Goal: Obtain resource: Download file/media

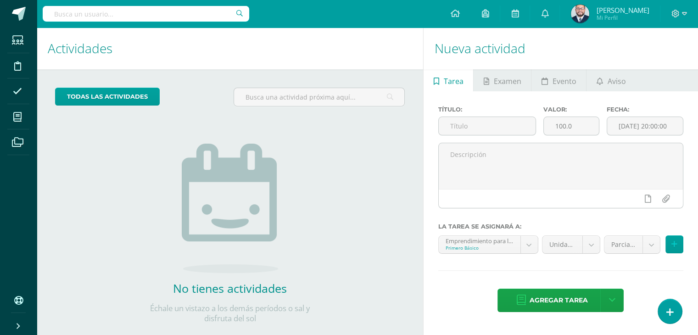
click at [687, 15] on div at bounding box center [679, 14] width 38 height 28
click at [684, 13] on icon at bounding box center [684, 14] width 5 height 8
click at [644, 63] on span "Cerrar sesión" at bounding box center [655, 62] width 41 height 9
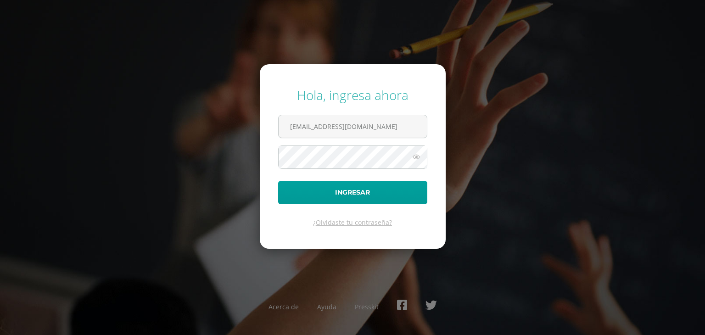
drag, startPoint x: 367, startPoint y: 119, endPoint x: 194, endPoint y: 126, distance: 173.1
click at [194, 126] on div "Hola, ingresa ahora g_liquez@donbosco.edu.gt Ingresar ¿Olvidaste tu contraseña?…" at bounding box center [352, 167] width 592 height 177
type input "m_salguero@donbosco.edu.gt"
click at [346, 193] on button "Ingresar" at bounding box center [352, 192] width 149 height 23
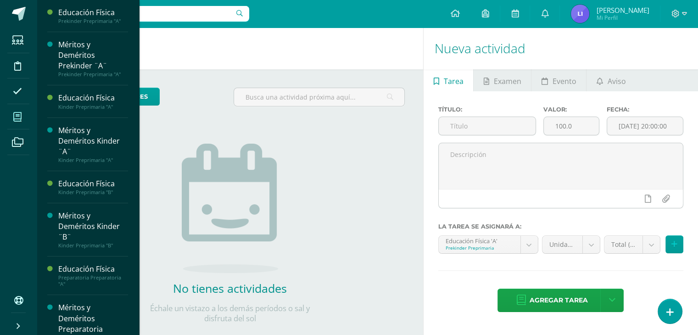
click at [14, 116] on icon at bounding box center [17, 116] width 8 height 9
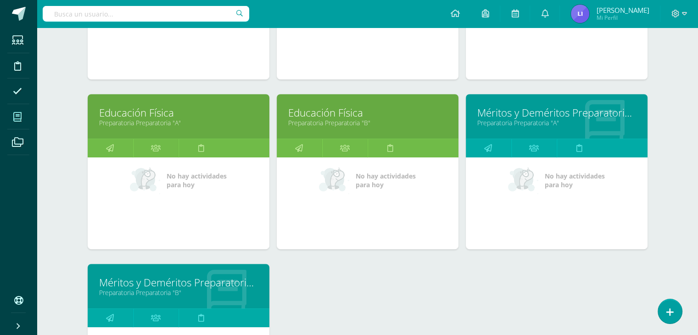
scroll to position [413, 0]
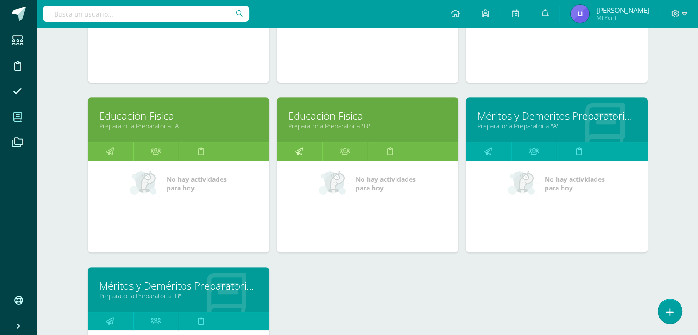
click at [308, 148] on link at bounding box center [299, 151] width 45 height 18
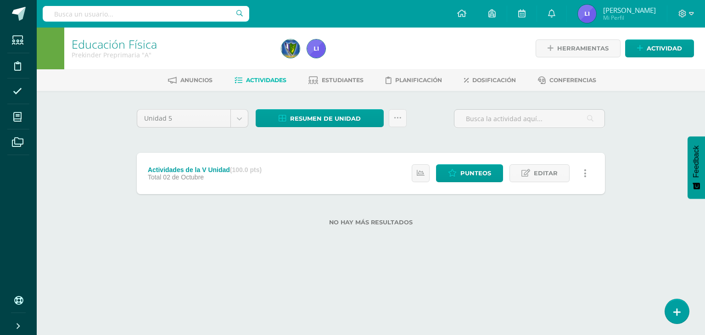
click at [305, 177] on div "Actividades de la V Unidad (100.0 pts) Total 02 de Octubre Estatus de Actividad…" at bounding box center [371, 173] width 468 height 41
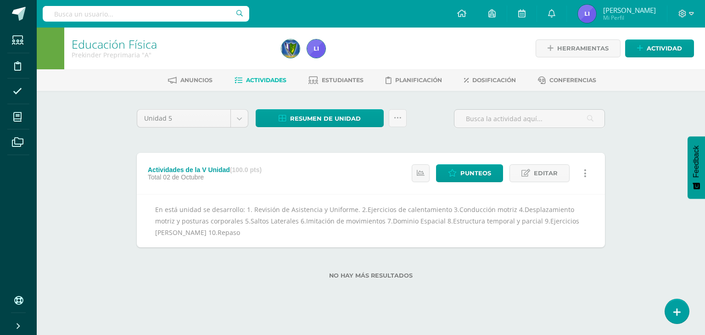
click at [305, 177] on div "Actividades de la V Unidad (100.0 pts) Total 02 de Octubre Estatus de Actividad…" at bounding box center [371, 173] width 468 height 41
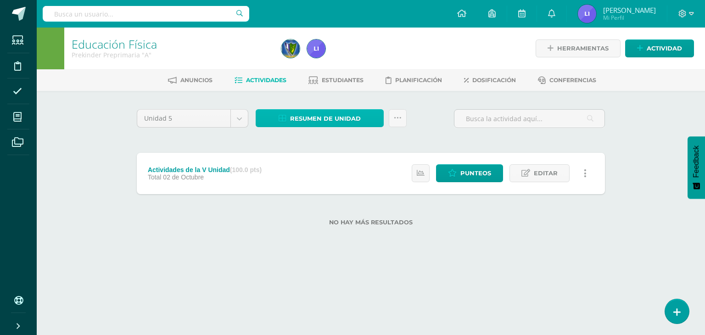
click at [322, 112] on span "Resumen de unidad" at bounding box center [325, 118] width 71 height 17
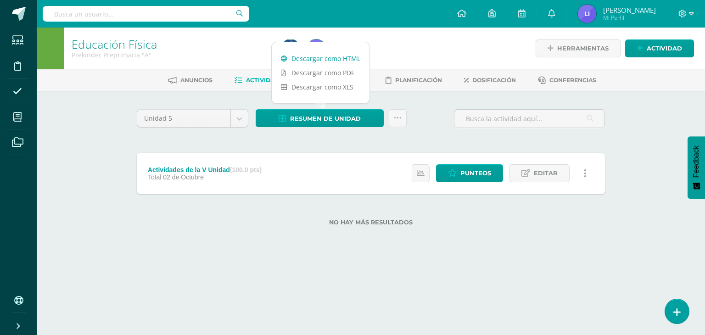
click at [349, 59] on link "Descargar como HTML" at bounding box center [321, 58] width 98 height 14
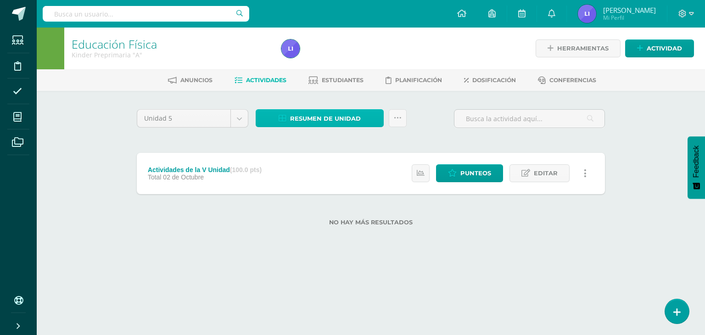
click at [329, 120] on span "Resumen de unidad" at bounding box center [325, 118] width 71 height 17
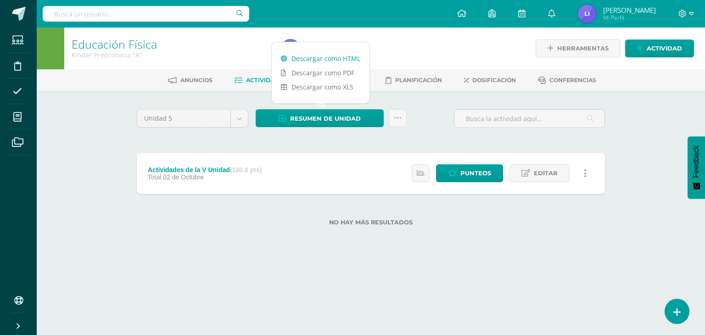
click at [333, 60] on link "Descargar como HTML" at bounding box center [321, 58] width 98 height 14
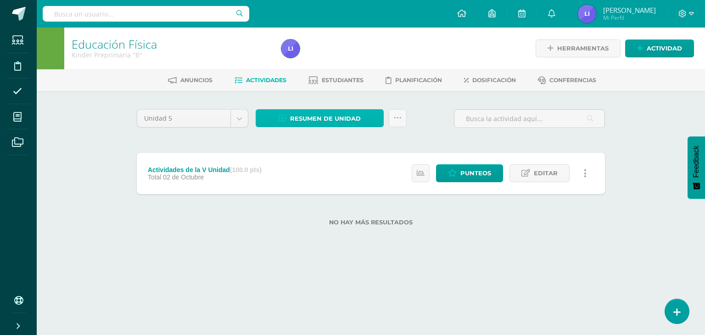
click at [321, 112] on span "Resumen de unidad" at bounding box center [325, 118] width 71 height 17
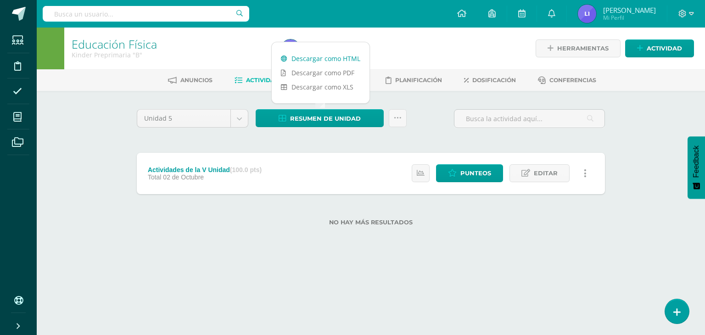
click at [332, 56] on link "Descargar como HTML" at bounding box center [321, 58] width 98 height 14
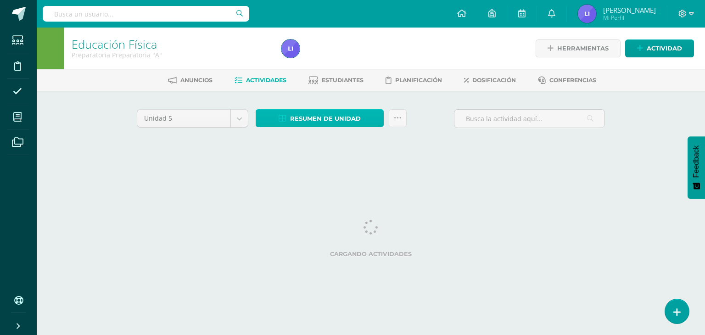
click at [314, 122] on span "Resumen de unidad" at bounding box center [325, 118] width 71 height 17
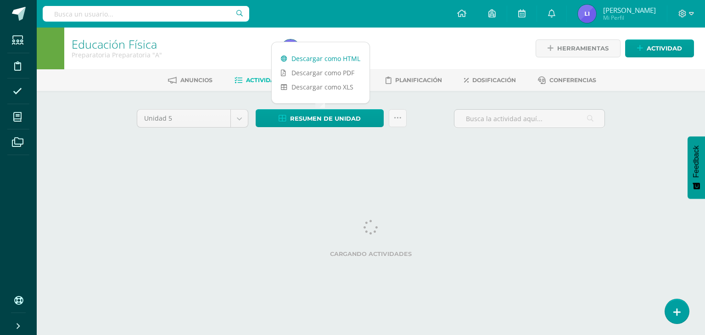
click at [342, 54] on link "Descargar como HTML" at bounding box center [321, 58] width 98 height 14
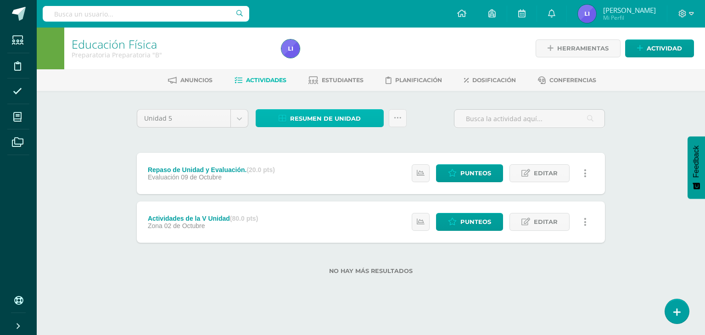
click at [333, 118] on span "Resumen de unidad" at bounding box center [325, 118] width 71 height 17
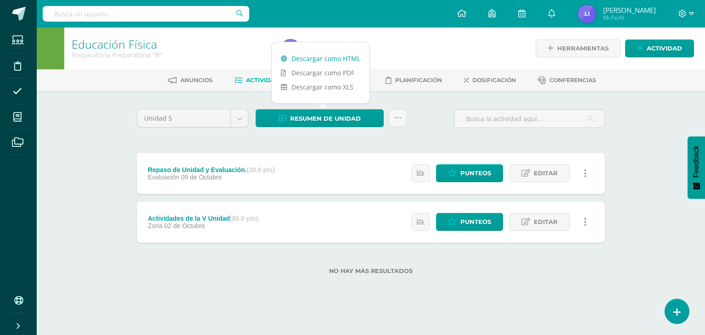
click at [345, 51] on link "Descargar como HTML" at bounding box center [321, 58] width 98 height 14
